Goal: Find specific page/section: Find specific page/section

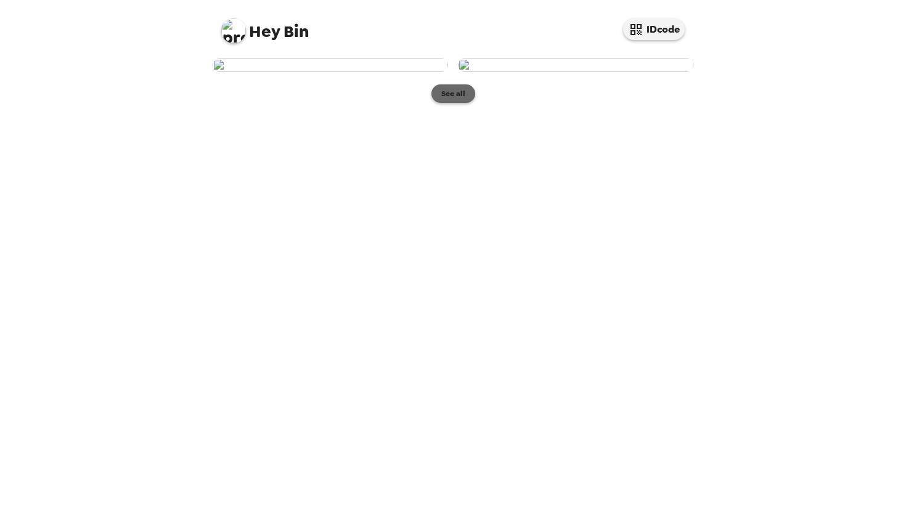
click at [454, 103] on button "See all" at bounding box center [453, 93] width 44 height 18
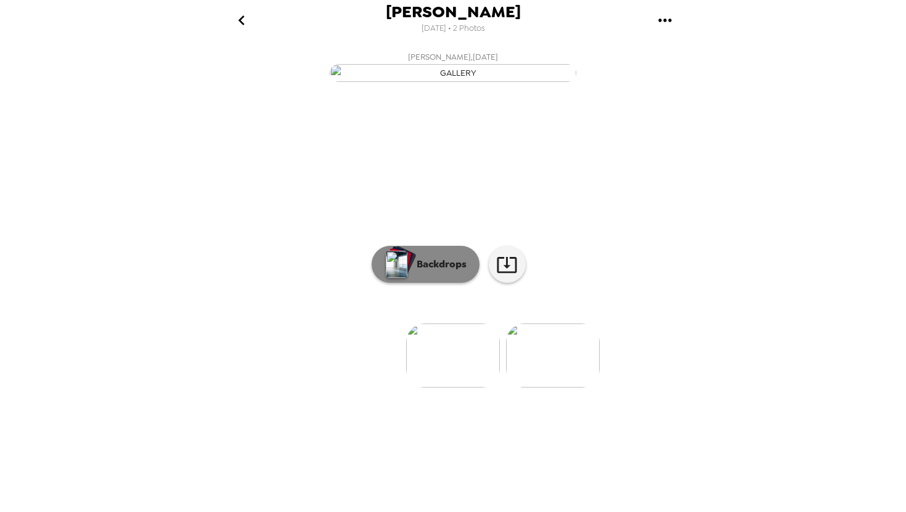
click at [444, 272] on p "Backdrops" at bounding box center [438, 264] width 56 height 15
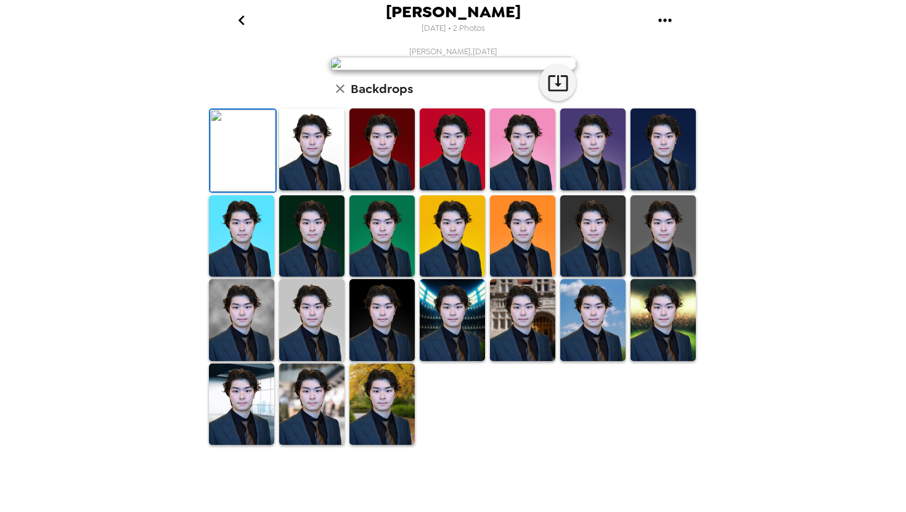
click at [241, 23] on icon "go back" at bounding box center [242, 20] width 20 height 20
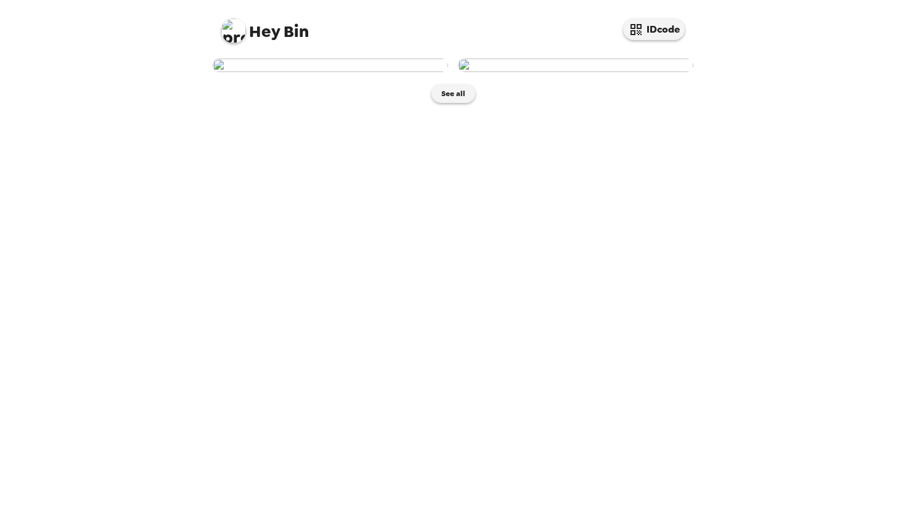
click at [555, 72] on img at bounding box center [575, 66] width 235 height 14
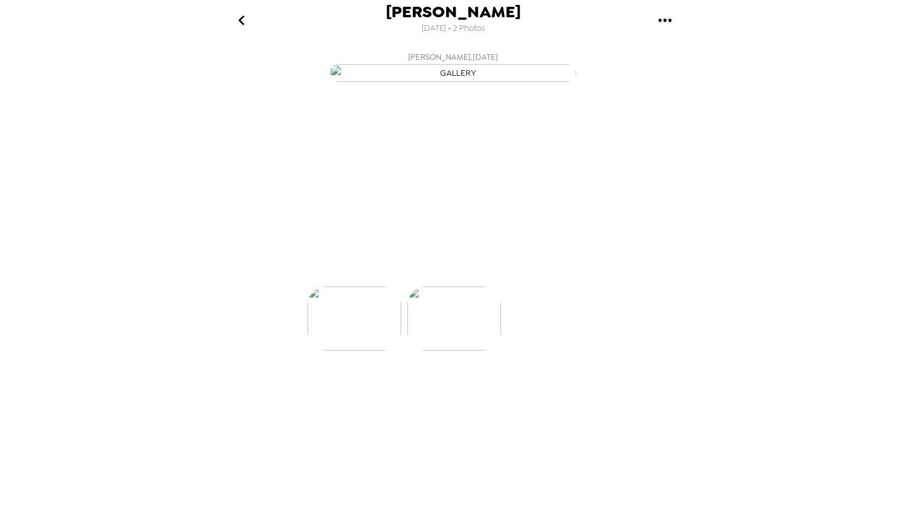
scroll to position [0, 99]
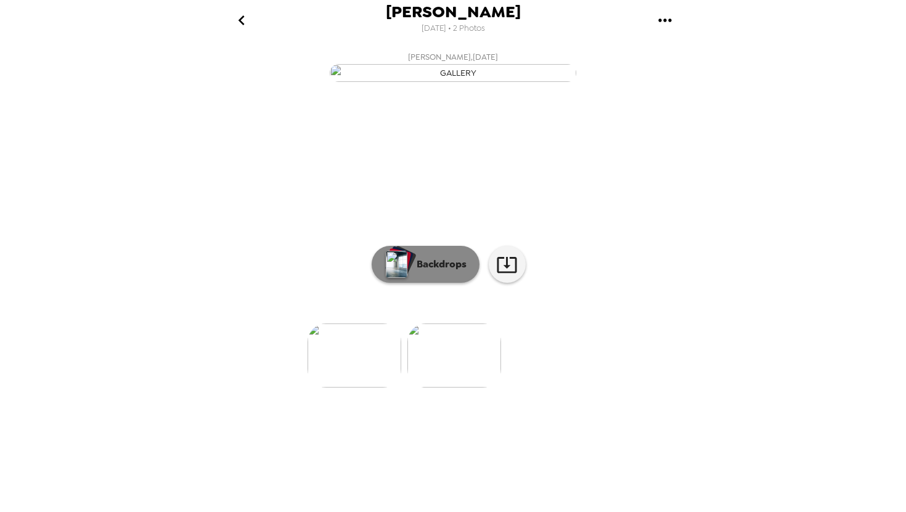
click at [426, 272] on p "Backdrops" at bounding box center [438, 264] width 56 height 15
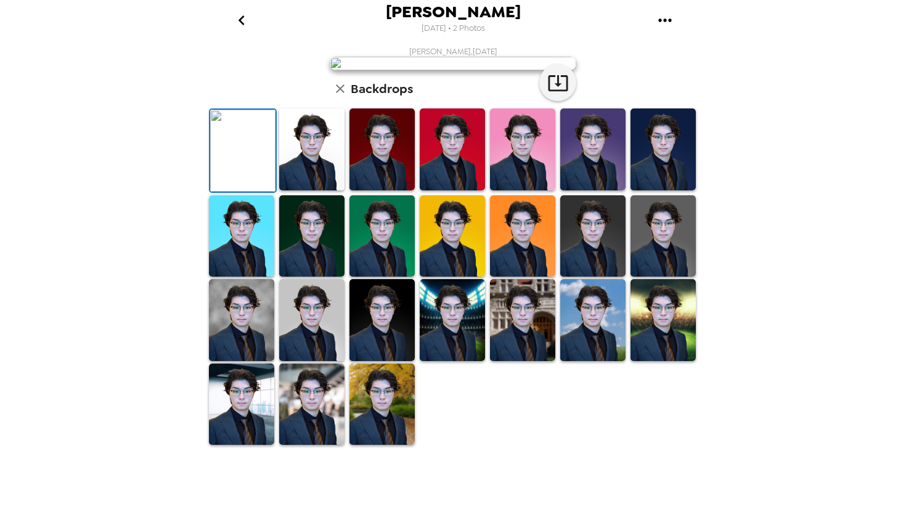
scroll to position [235, 0]
click at [303, 446] on img at bounding box center [311, 405] width 65 height 82
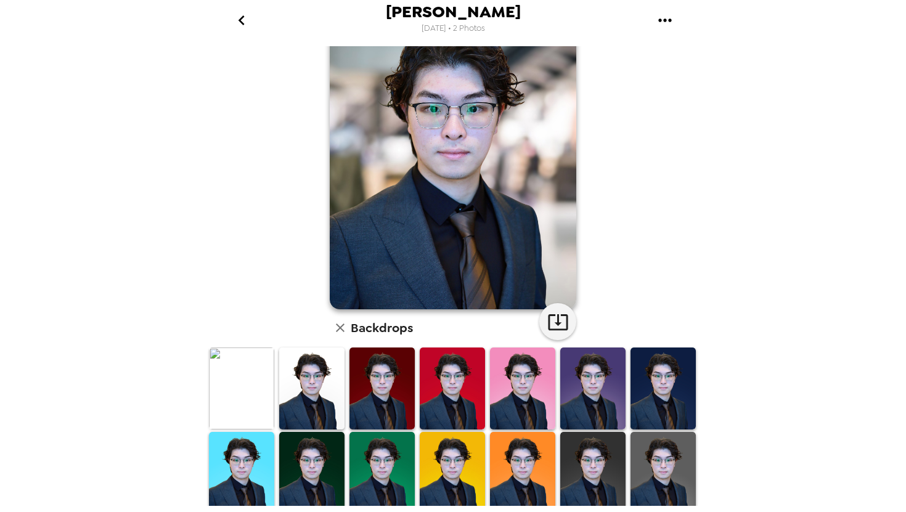
scroll to position [0, 0]
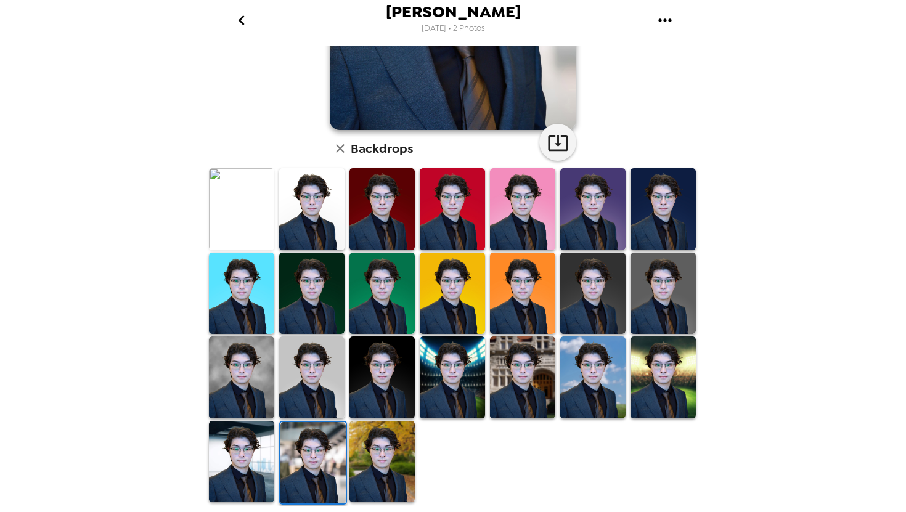
click at [251, 465] on img at bounding box center [241, 462] width 65 height 82
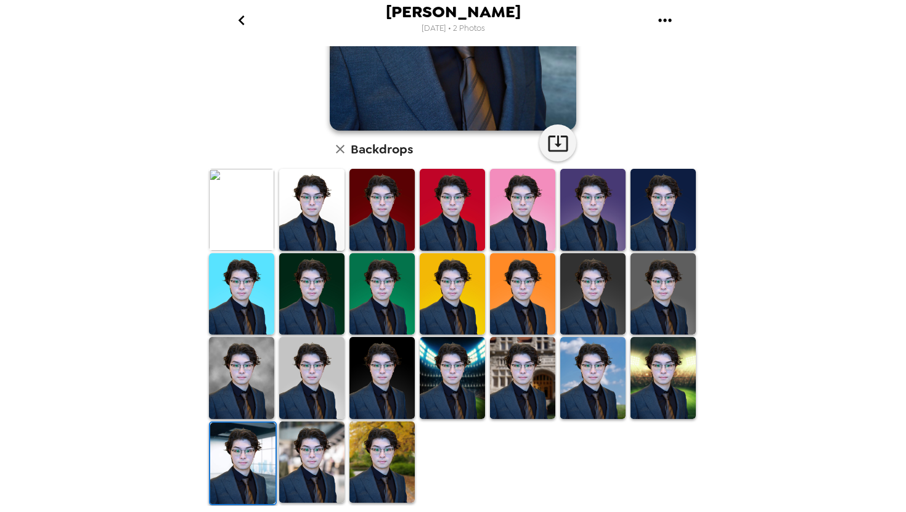
scroll to position [235, 0]
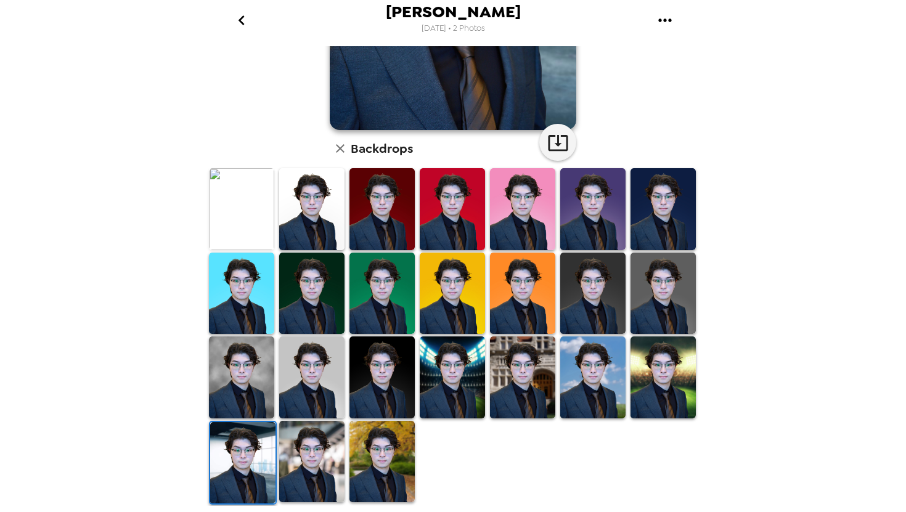
click at [649, 380] on img at bounding box center [662, 377] width 65 height 82
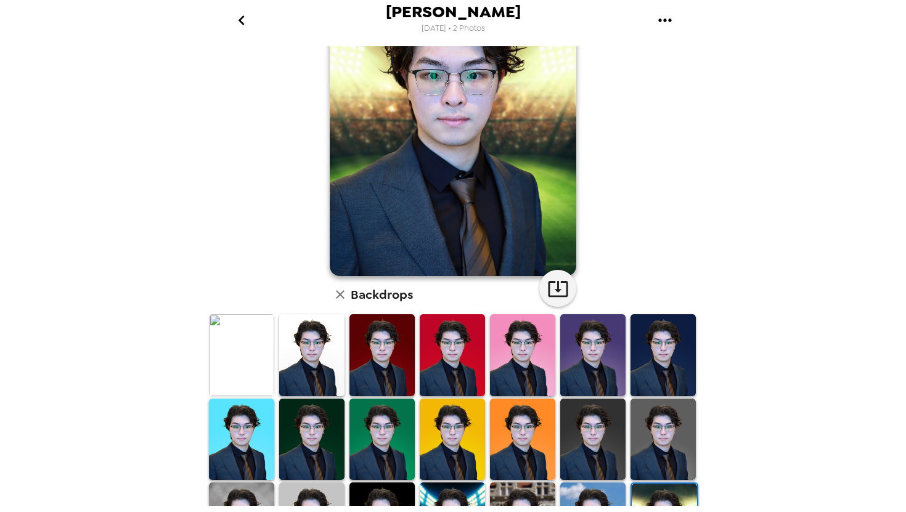
scroll to position [0, 0]
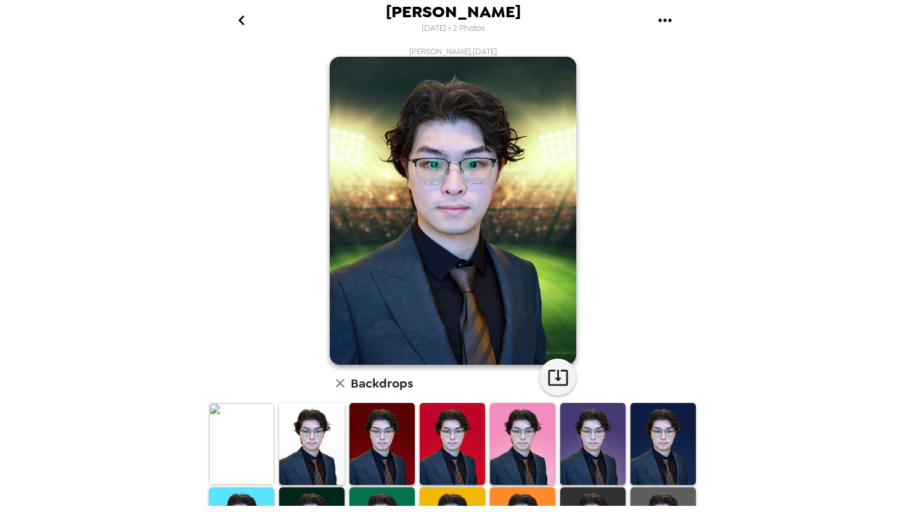
click at [252, 457] on img at bounding box center [241, 444] width 65 height 82
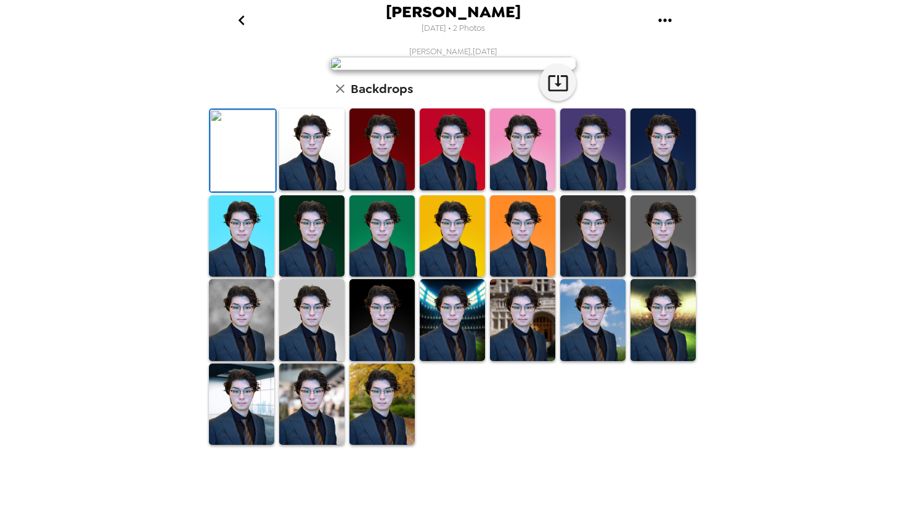
scroll to position [194, 0]
click at [561, 94] on icon "button" at bounding box center [558, 83] width 22 height 22
